Goal: Task Accomplishment & Management: Manage account settings

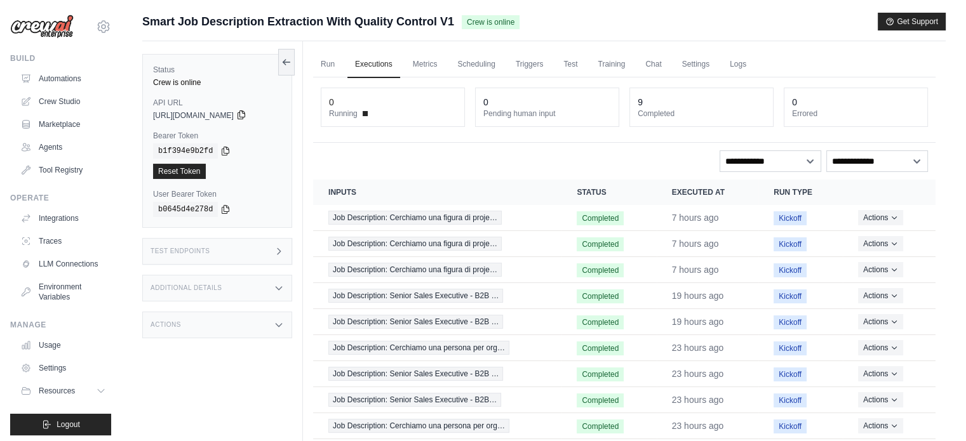
click at [246, 113] on icon at bounding box center [241, 115] width 10 height 10
click at [220, 152] on icon at bounding box center [225, 150] width 10 height 10
click at [198, 202] on code "b0645d4e278d" at bounding box center [185, 209] width 65 height 15
click at [220, 151] on icon at bounding box center [225, 150] width 10 height 10
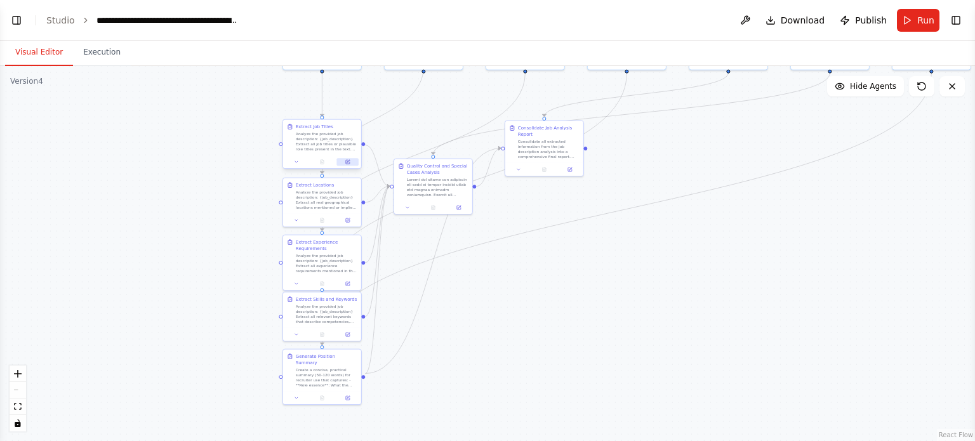
click at [354, 165] on button at bounding box center [348, 162] width 22 height 8
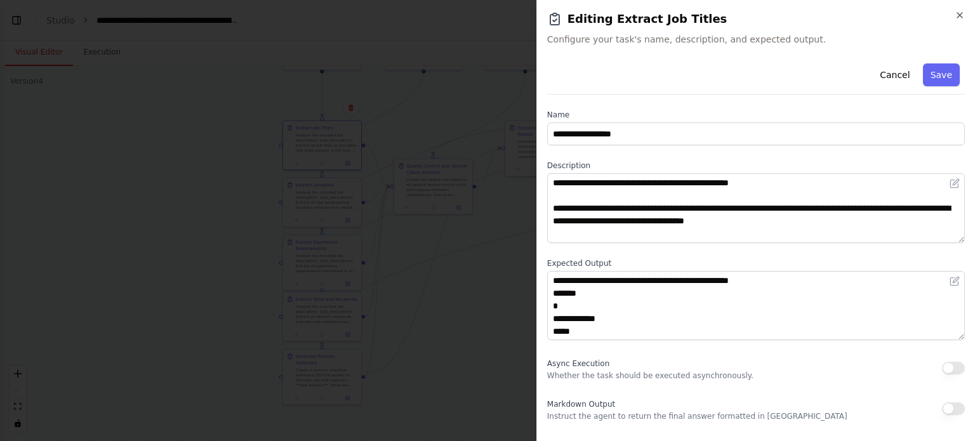
scroll to position [254, 0]
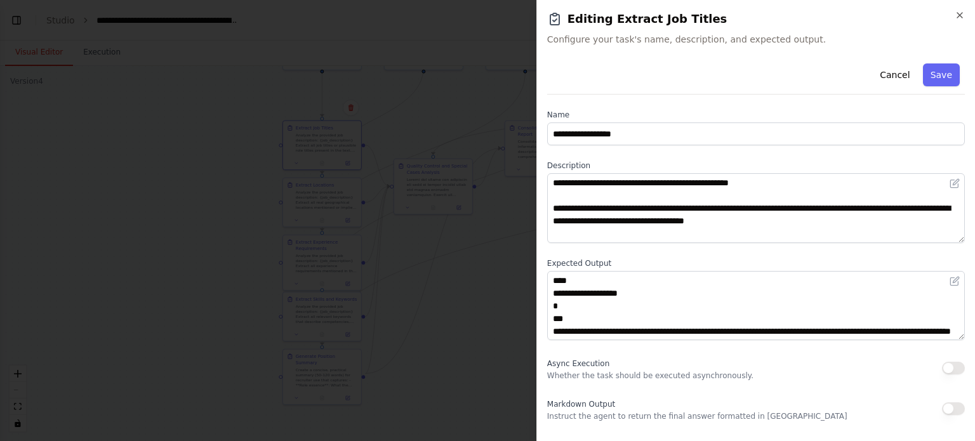
click at [946, 368] on button "button" at bounding box center [953, 368] width 23 height 13
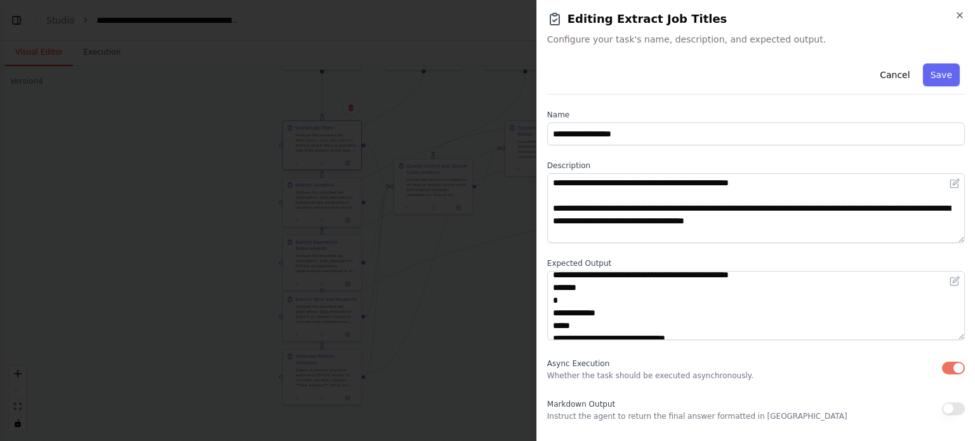
scroll to position [0, 0]
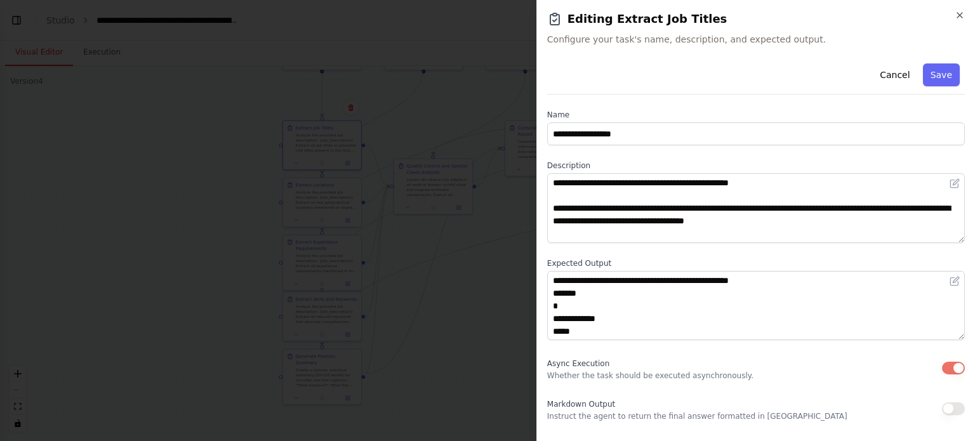
click at [492, 266] on div at bounding box center [487, 220] width 975 height 441
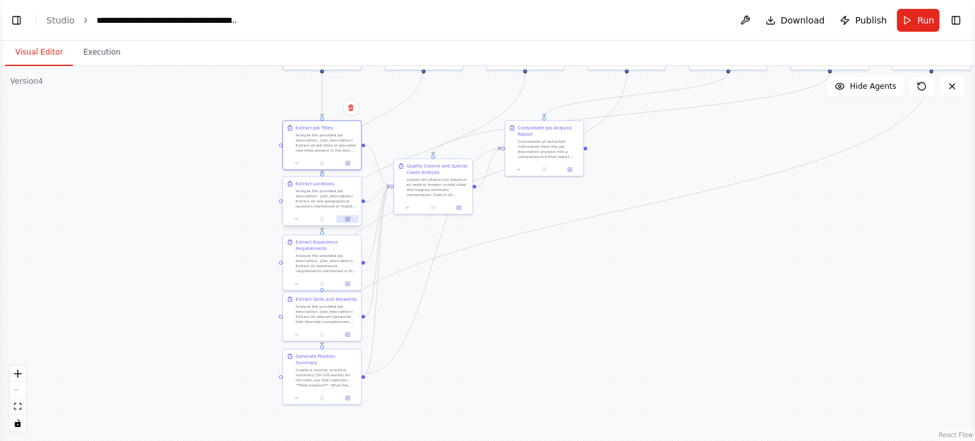
click at [347, 218] on icon at bounding box center [348, 219] width 4 height 4
click at [348, 218] on icon at bounding box center [348, 218] width 3 height 3
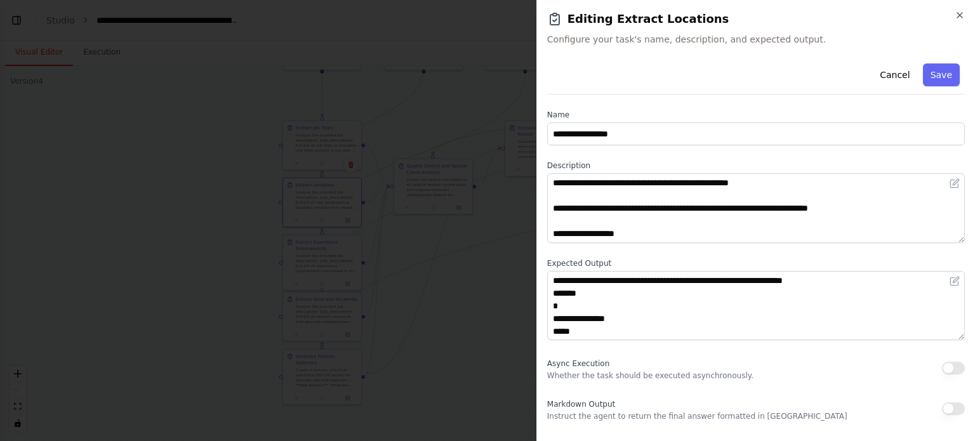
drag, startPoint x: 948, startPoint y: 365, endPoint x: 848, endPoint y: 355, distance: 100.8
click at [948, 365] on button "button" at bounding box center [953, 368] width 23 height 13
drag, startPoint x: 503, startPoint y: 320, endPoint x: 462, endPoint y: 307, distance: 43.4
click at [495, 317] on div at bounding box center [487, 220] width 975 height 441
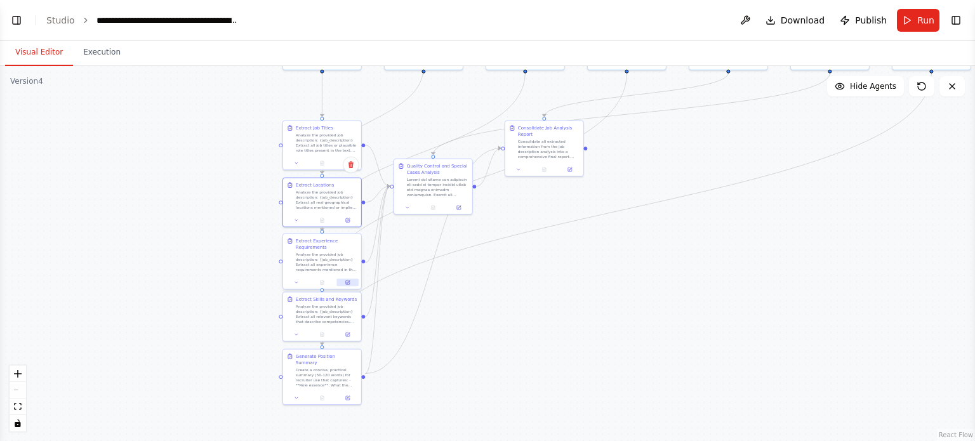
click at [345, 281] on icon at bounding box center [347, 282] width 5 height 5
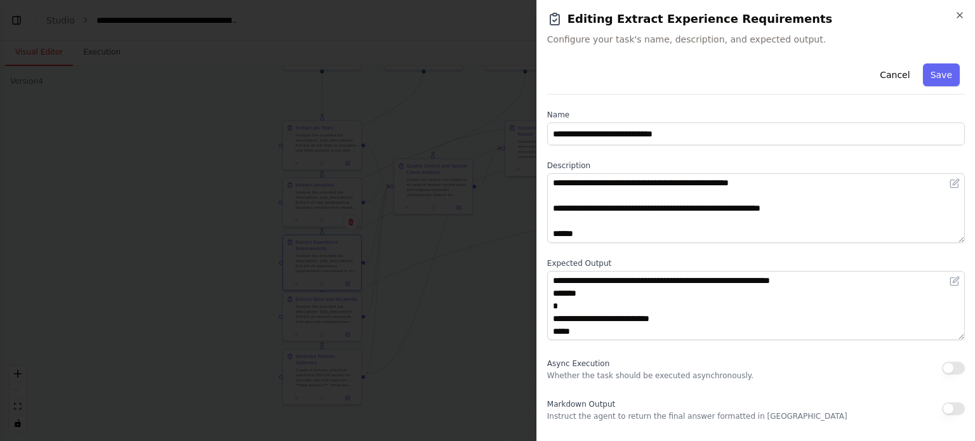
click at [945, 371] on button "button" at bounding box center [953, 368] width 23 height 13
drag, startPoint x: 409, startPoint y: 307, endPoint x: 401, endPoint y: 310, distance: 8.0
click at [408, 308] on div at bounding box center [487, 220] width 975 height 441
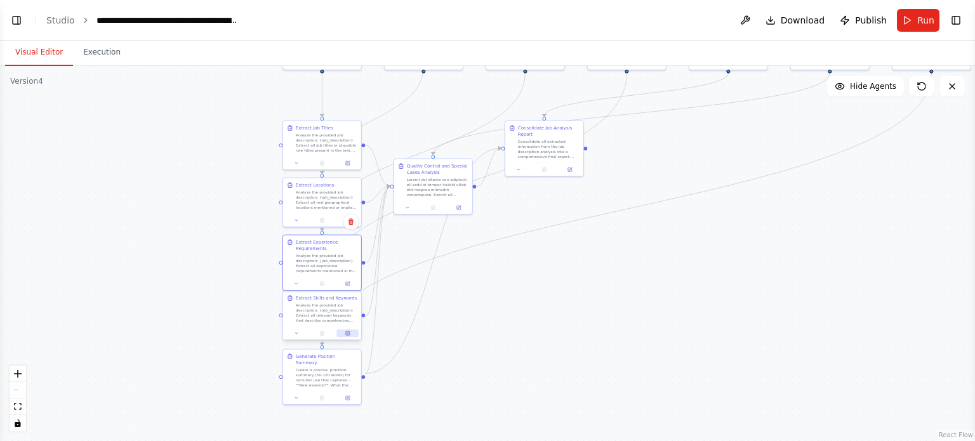
click at [342, 330] on button at bounding box center [348, 333] width 22 height 8
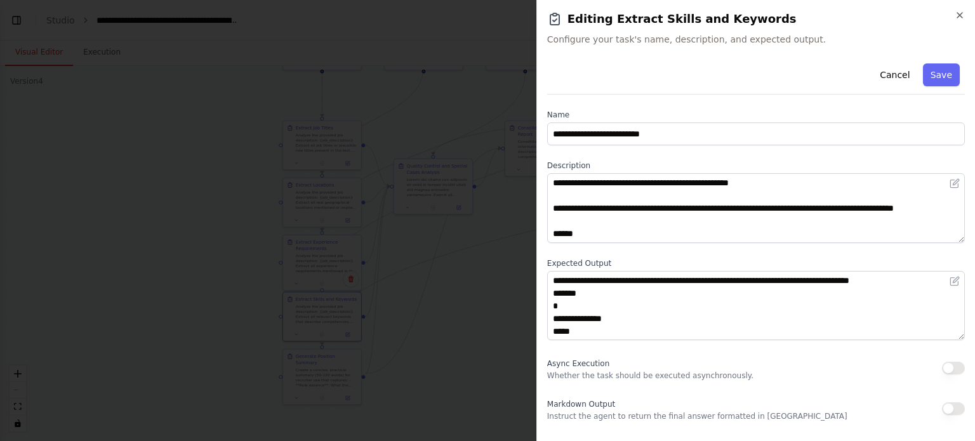
click at [953, 369] on button "button" at bounding box center [953, 368] width 23 height 13
click at [457, 334] on div at bounding box center [487, 220] width 975 height 441
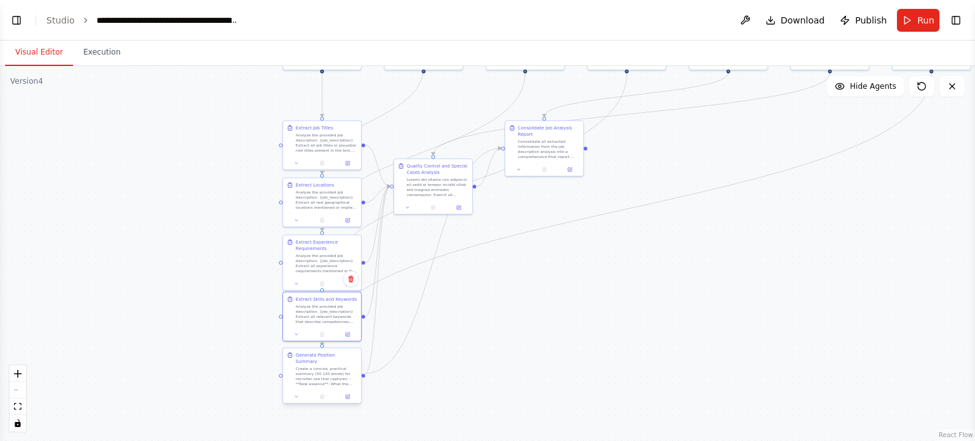
click at [350, 395] on div at bounding box center [322, 396] width 78 height 13
click at [349, 395] on icon at bounding box center [348, 396] width 3 height 3
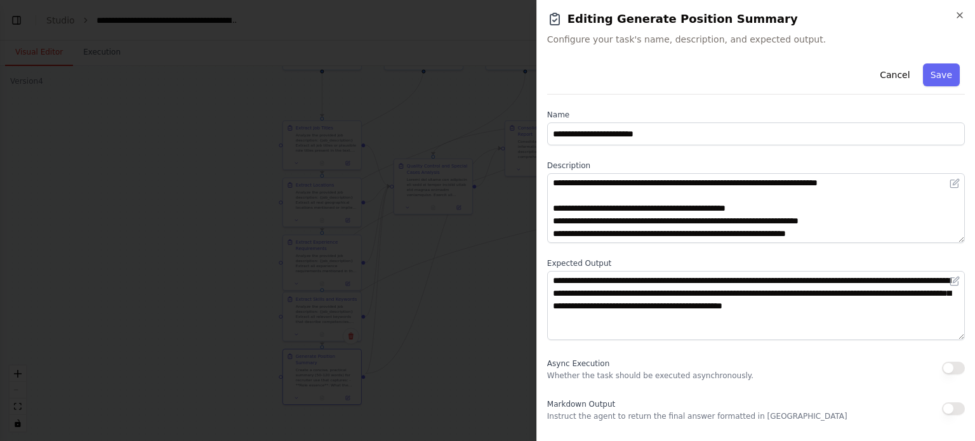
click at [953, 367] on button "button" at bounding box center [953, 368] width 23 height 13
click at [423, 312] on div at bounding box center [487, 220] width 975 height 441
